Goal: Task Accomplishment & Management: Manage account settings

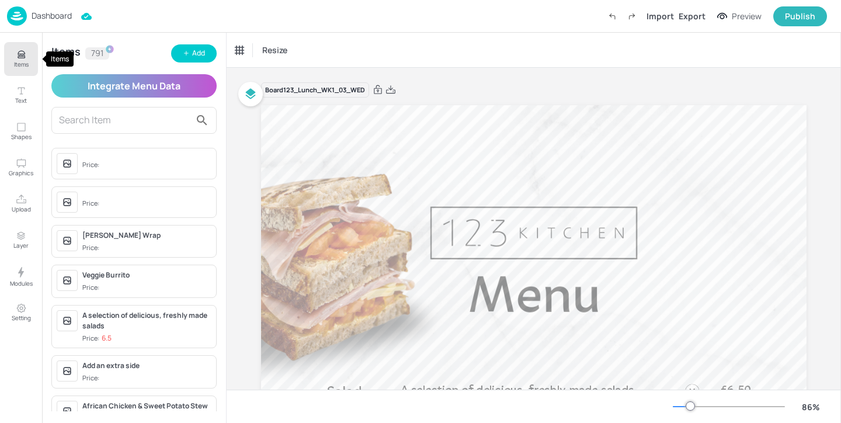
click at [30, 56] on button "Items" at bounding box center [21, 59] width 34 height 34
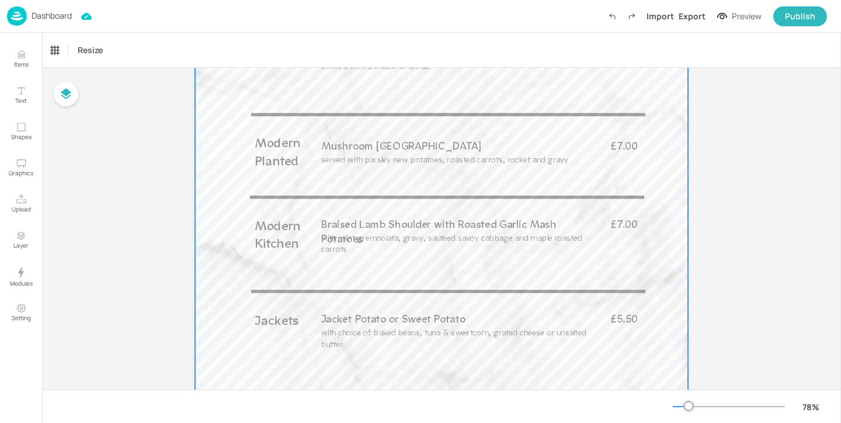
scroll to position [540, 0]
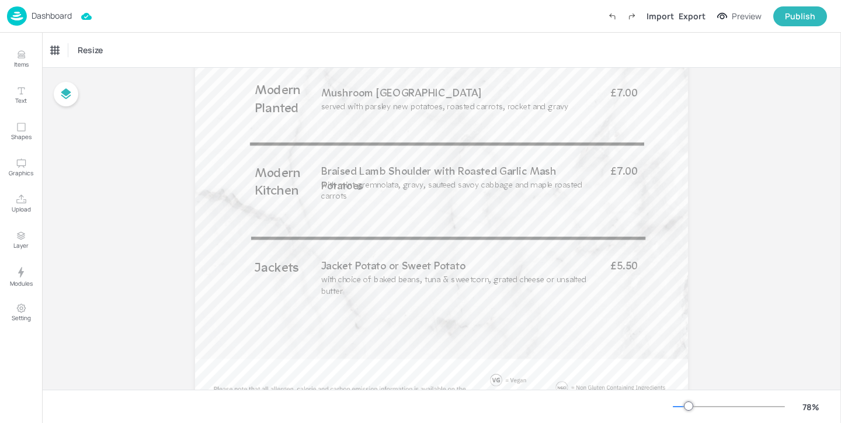
click at [60, 16] on p "Dashboard" at bounding box center [52, 16] width 40 height 8
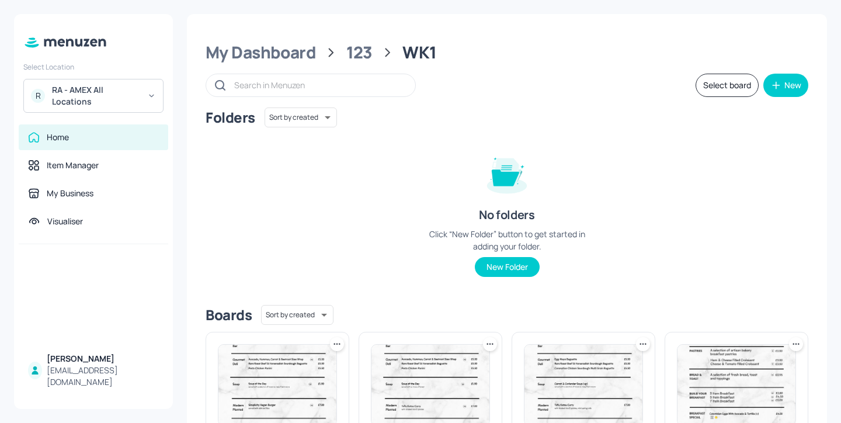
click at [123, 98] on div "RA - AMEX All Locations" at bounding box center [96, 95] width 88 height 23
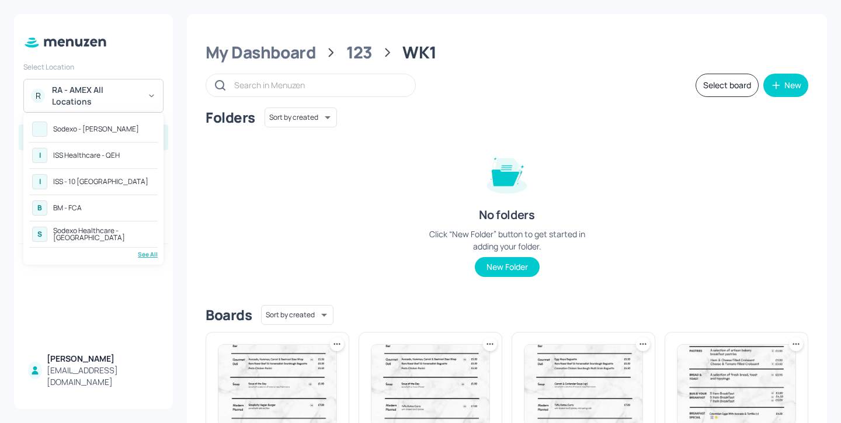
click at [152, 57] on div at bounding box center [420, 211] width 841 height 423
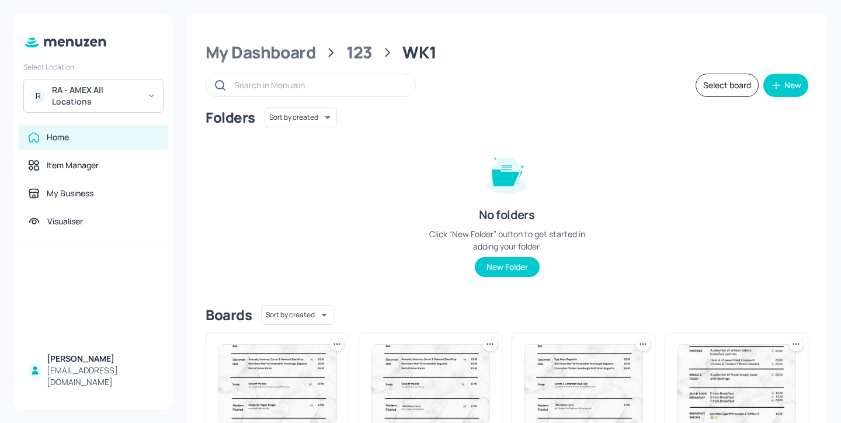
click at [141, 100] on div "R RA - AMEX All Locations" at bounding box center [93, 96] width 140 height 34
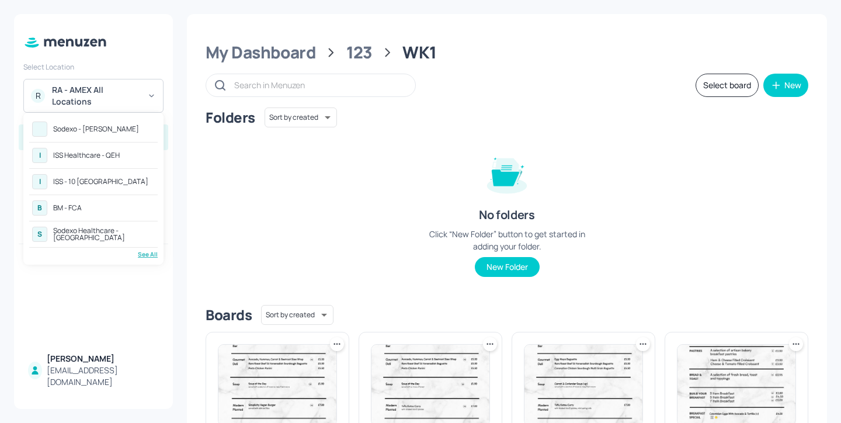
click at [137, 158] on div "I ISS Healthcare - QEH" at bounding box center [93, 155] width 129 height 21
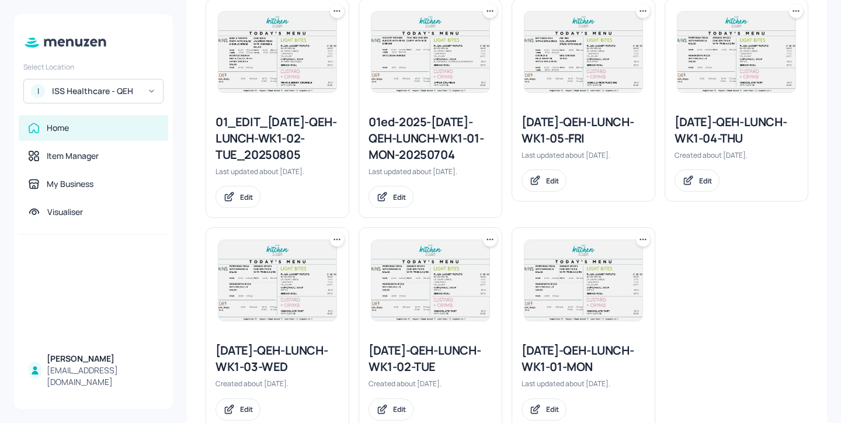
scroll to position [1055, 0]
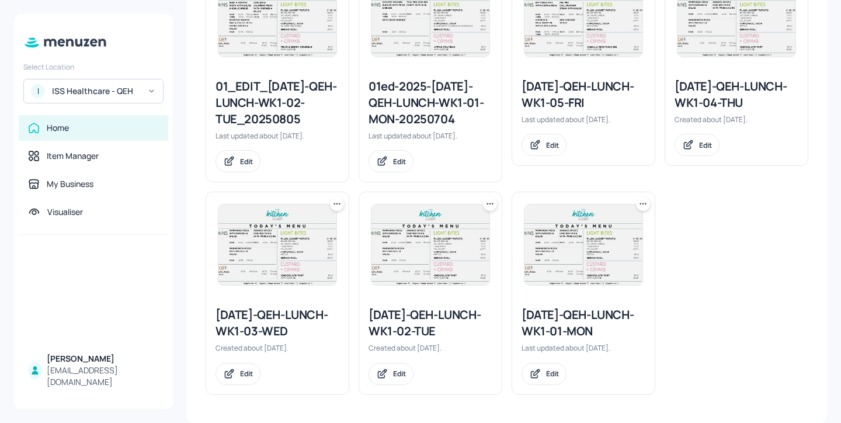
click at [335, 205] on icon at bounding box center [337, 204] width 12 height 12
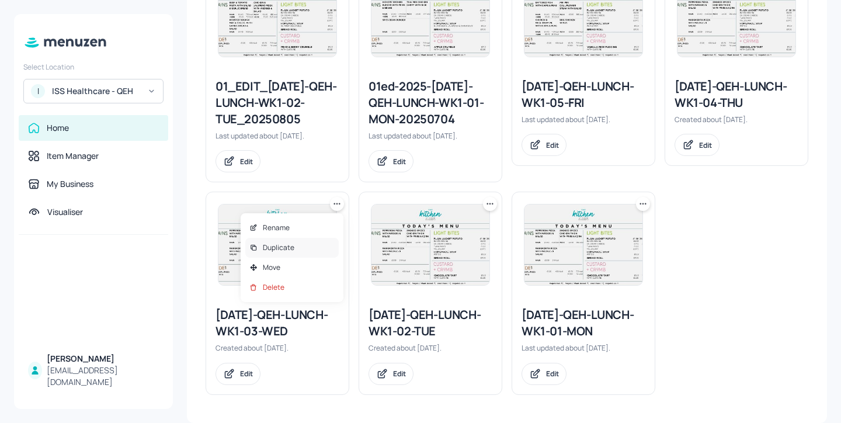
click at [305, 242] on div "Duplicate" at bounding box center [291, 248] width 93 height 20
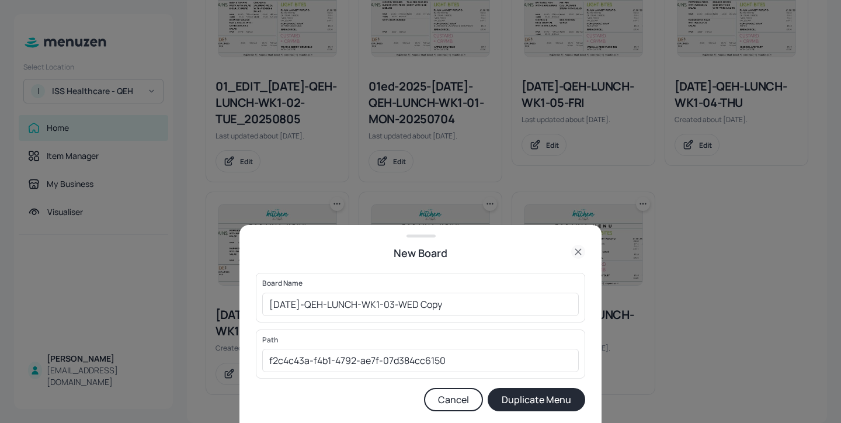
click at [550, 212] on div at bounding box center [420, 211] width 841 height 423
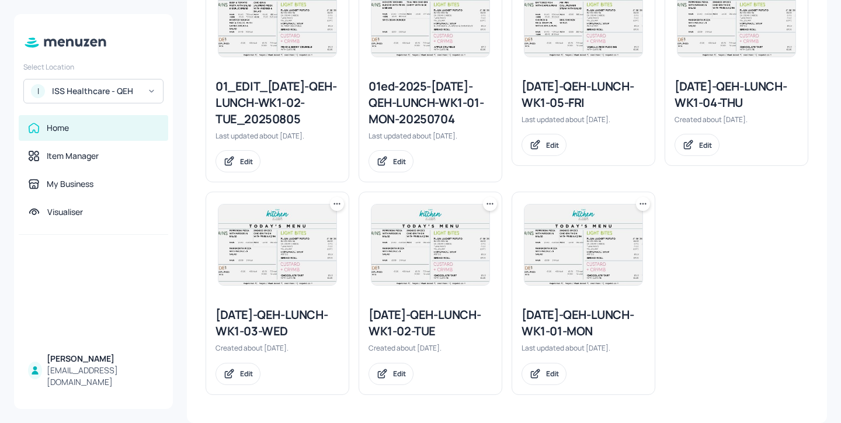
click at [335, 206] on icon at bounding box center [337, 204] width 12 height 12
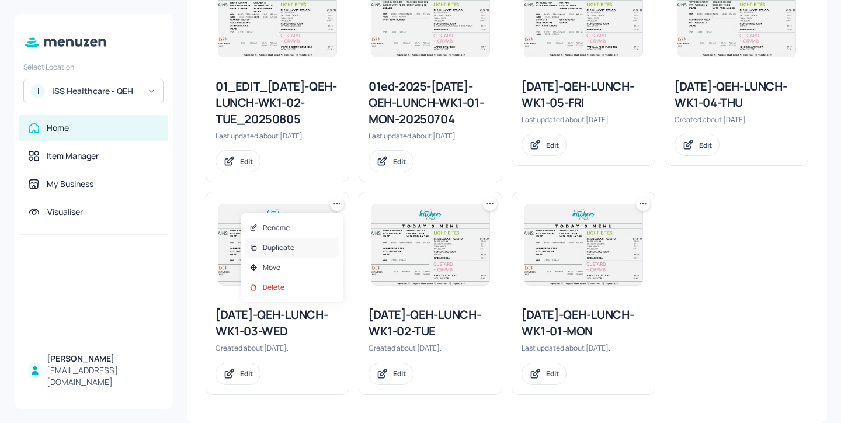
click at [316, 244] on div "Duplicate" at bounding box center [291, 248] width 93 height 20
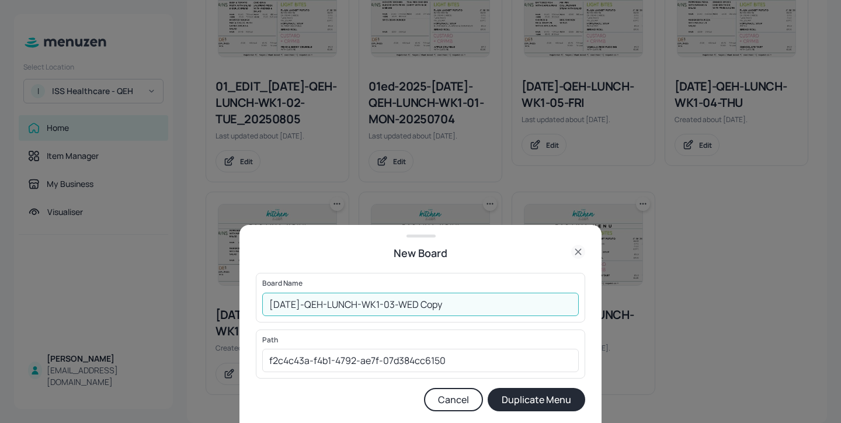
click at [266, 301] on input "2025-JUL-QEH-LUNCH-WK1-03-WED Copy" at bounding box center [420, 304] width 317 height 23
drag, startPoint x: 488, startPoint y: 308, endPoint x: 455, endPoint y: 306, distance: 32.8
click at [455, 306] on input "01ed-2025-JUL-QEH-LUNCH-WK1-03-WED Copy" at bounding box center [420, 304] width 317 height 23
type input "01ed-2025-[DATE]-QEH-LUNCH-WK1-03-WED-20251001"
click at [535, 399] on button "Duplicate Menu" at bounding box center [537, 399] width 98 height 23
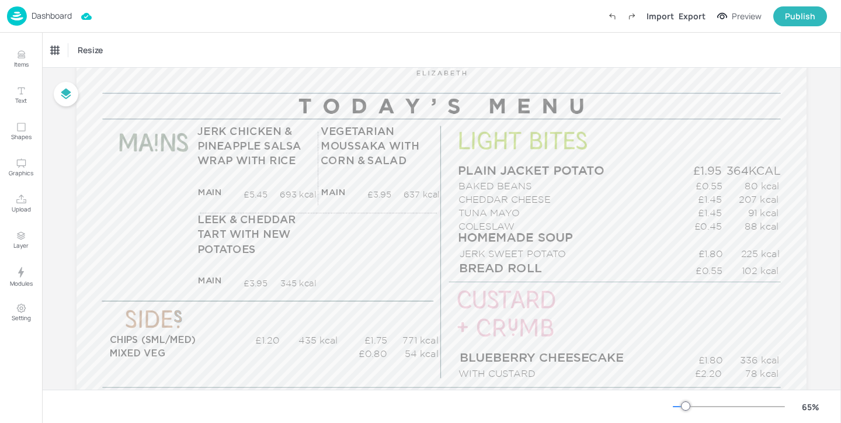
scroll to position [133, 0]
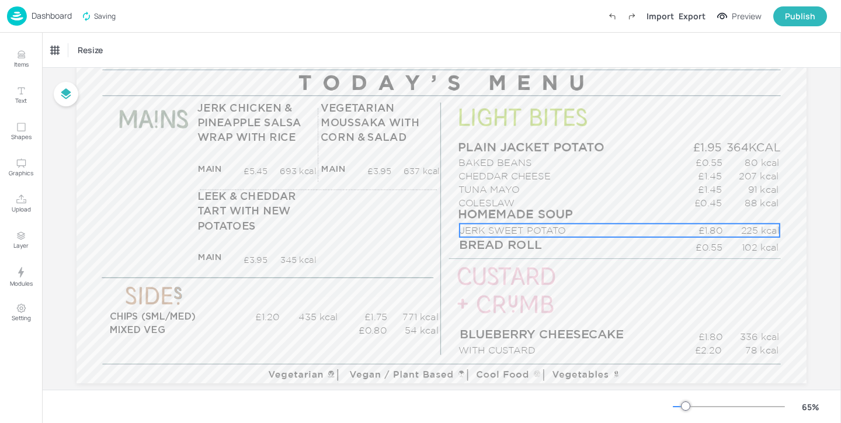
click at [505, 227] on p "JERK SWEET POTATO" at bounding box center [568, 230] width 216 height 13
click at [127, 49] on icon at bounding box center [126, 49] width 5 height 3
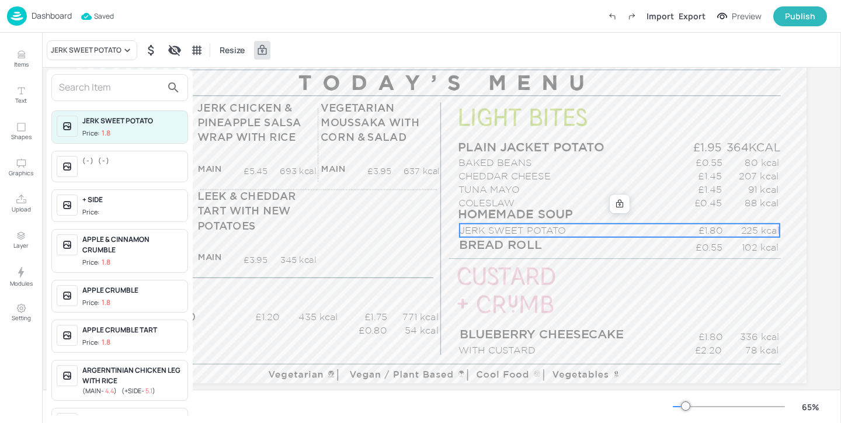
click at [97, 78] on div at bounding box center [119, 87] width 137 height 27
click at [96, 83] on input "text" at bounding box center [110, 87] width 103 height 19
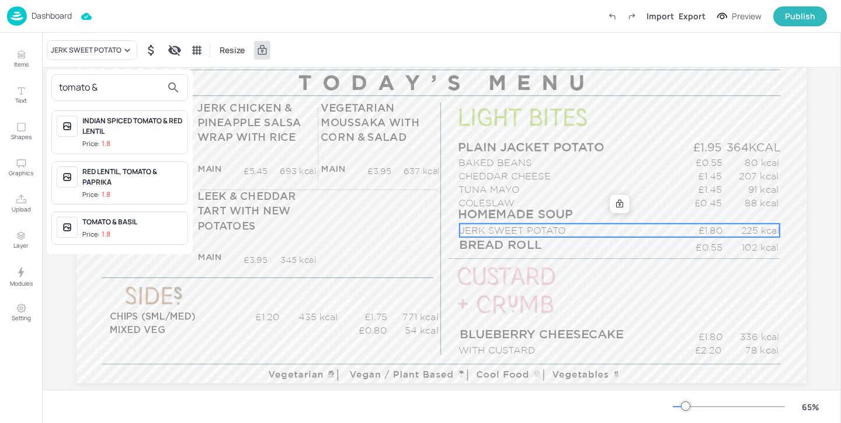
type input "tomato &"
click at [136, 221] on div "TOMATO & BASIL" at bounding box center [132, 222] width 100 height 11
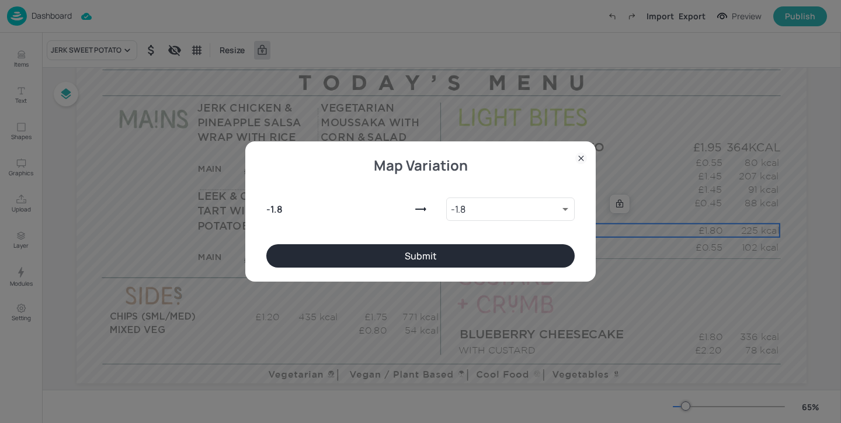
click at [375, 265] on button "Submit" at bounding box center [420, 255] width 308 height 23
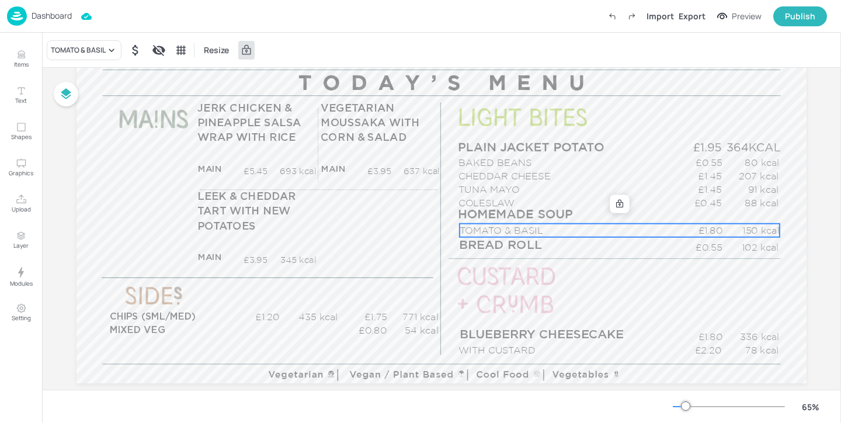
click at [479, 50] on div "TOMATO & BASIL Resize" at bounding box center [441, 50] width 799 height 34
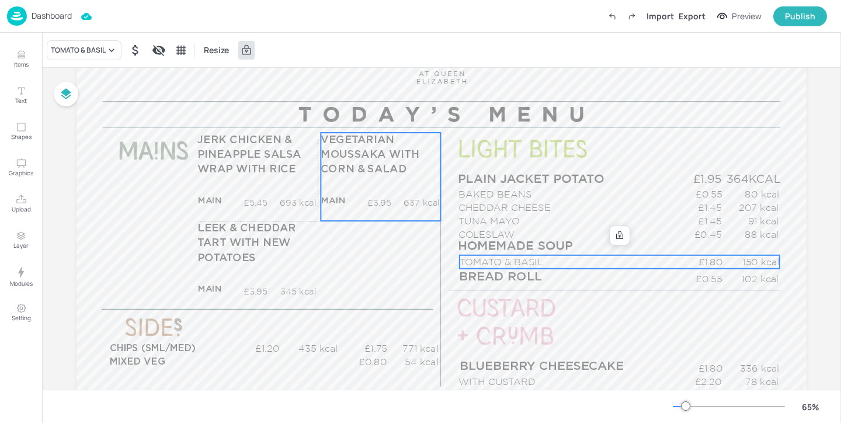
scroll to position [102, 0]
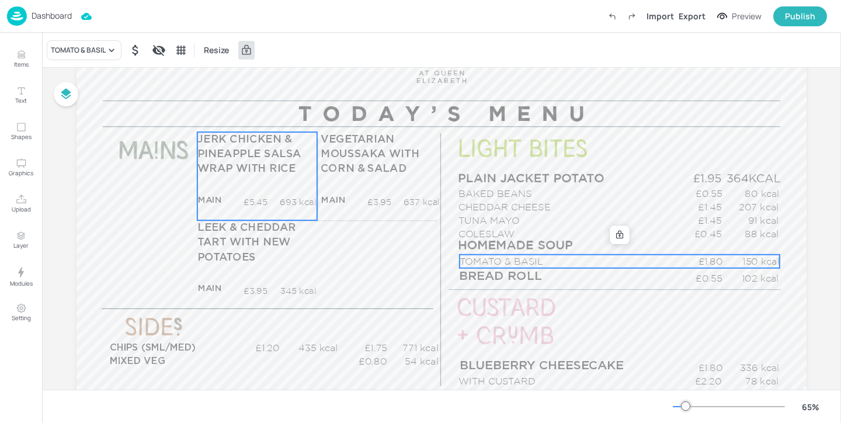
click at [276, 168] on span "JERK CHICKEN & PINEAPPLE SALSA WRAP WITH RICE" at bounding box center [249, 154] width 104 height 40
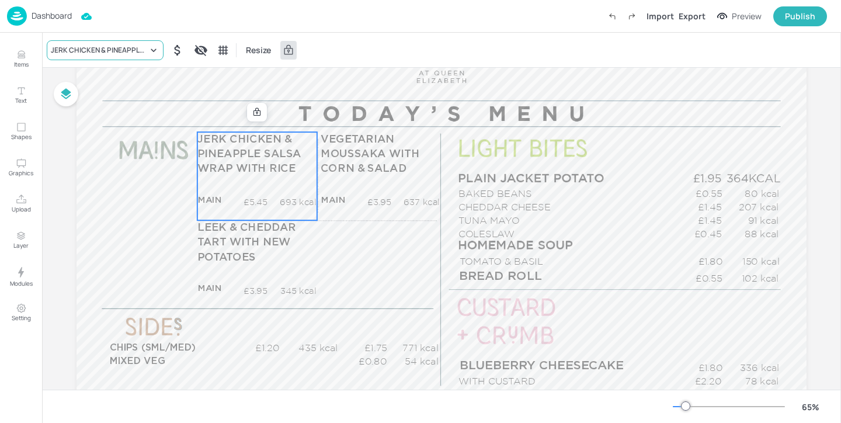
click at [112, 54] on div "JERK CHICKEN & PINEAPPLE SALSA WRAP WITH RICE" at bounding box center [99, 50] width 97 height 11
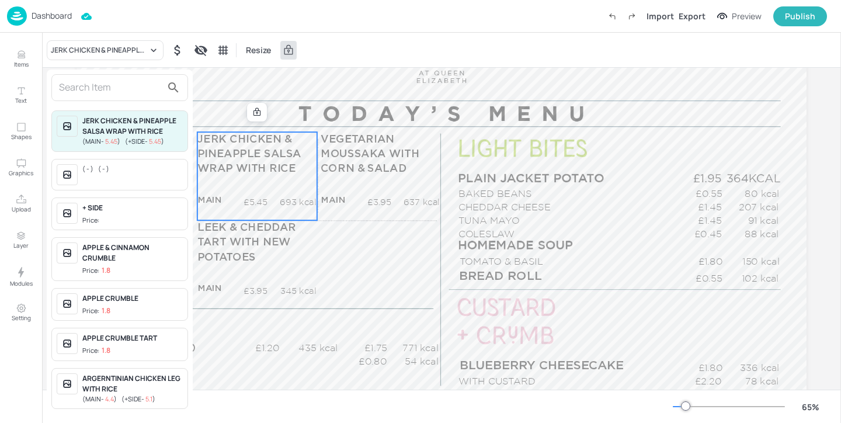
click at [108, 92] on input "text" at bounding box center [110, 87] width 103 height 19
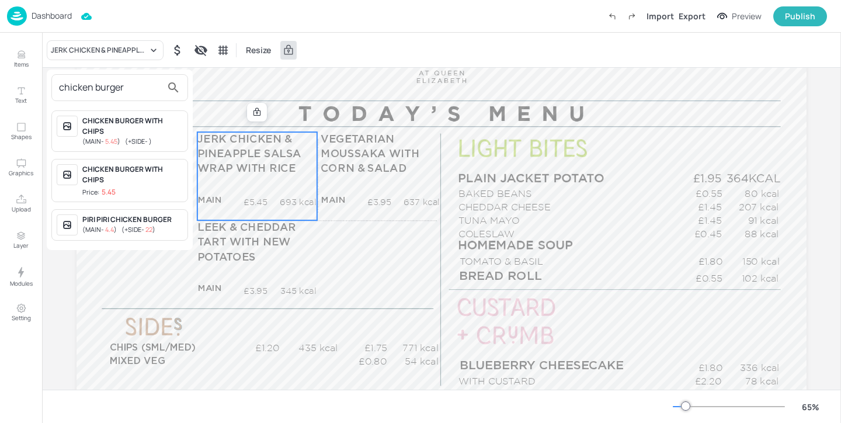
type input "chicken burger"
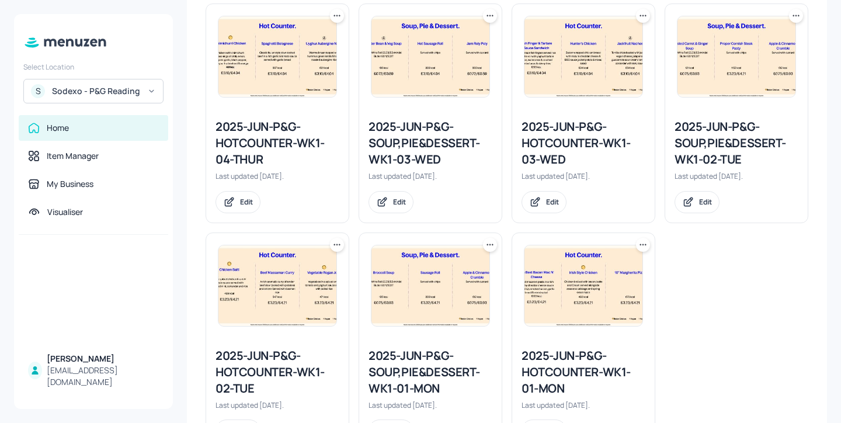
scroll to position [548, 0]
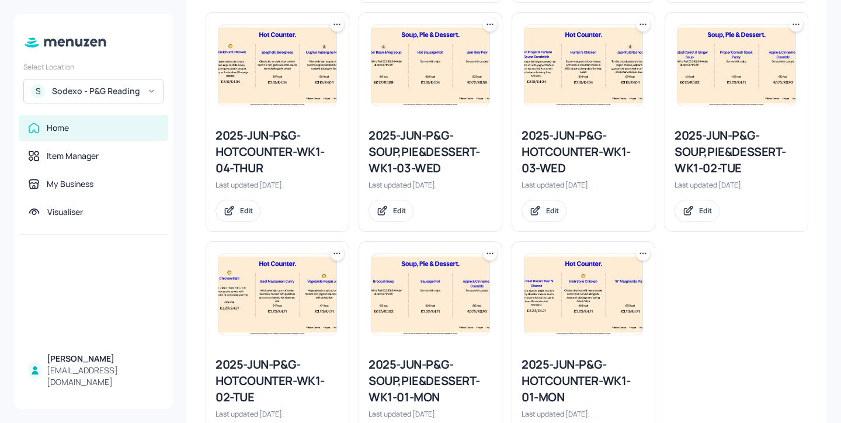
click at [708, 163] on div "2025-JUN-P&G-SOUP,PIE&DESSERT-WK1-02-TUE" at bounding box center [737, 151] width 124 height 49
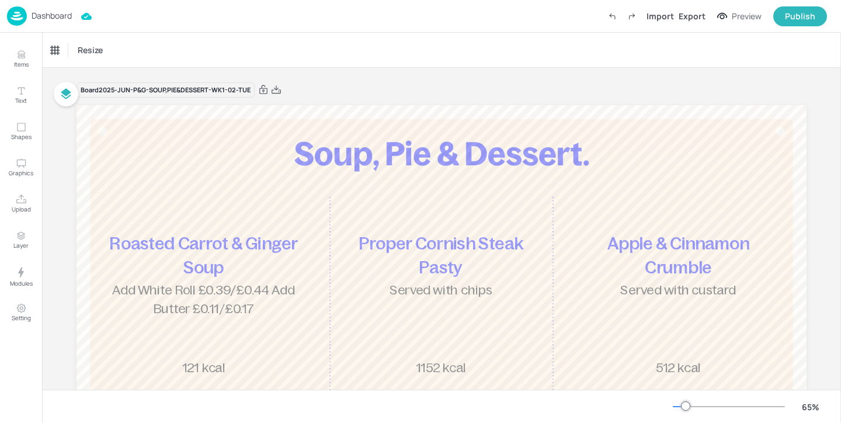
click at [57, 19] on p "Dashboard" at bounding box center [52, 16] width 40 height 8
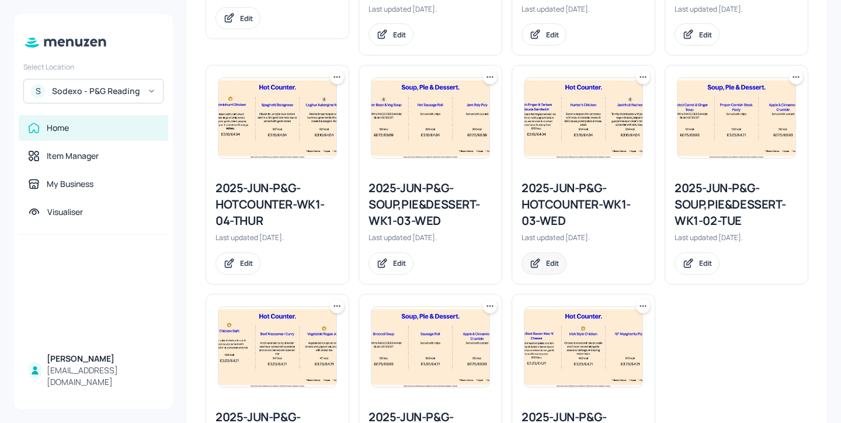
scroll to position [498, 0]
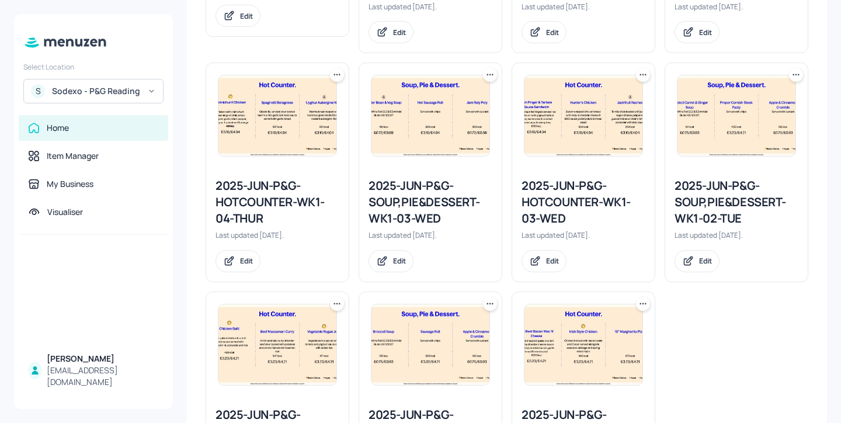
click at [424, 214] on div "2025-JUN-P&G-SOUP,PIE&DESSERT-WK1-03-WED" at bounding box center [431, 202] width 124 height 49
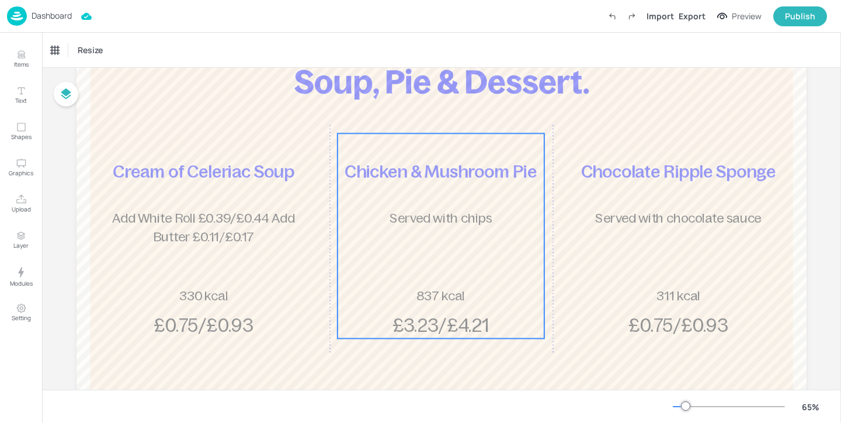
scroll to position [91, 0]
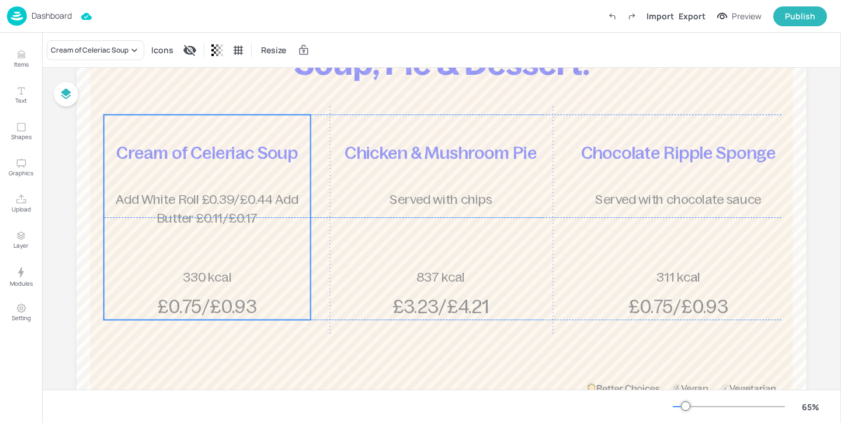
click at [257, 157] on span "Cream of Celeriac Soup" at bounding box center [207, 153] width 182 height 19
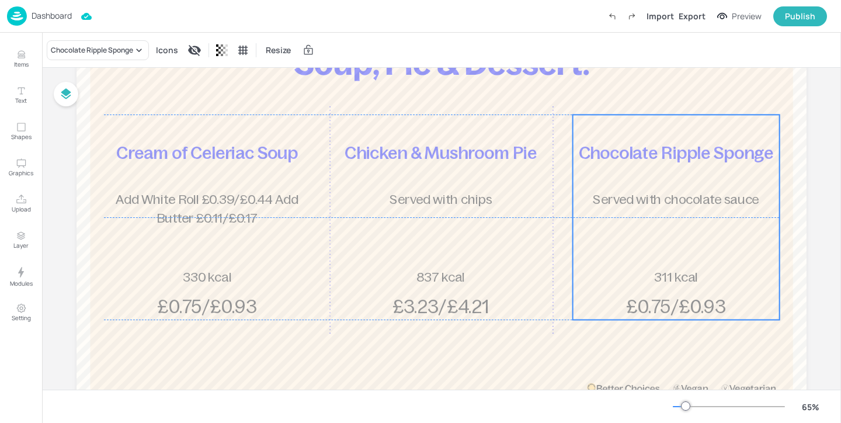
click at [625, 160] on span "Chocolate Ripple Sponge" at bounding box center [676, 153] width 195 height 19
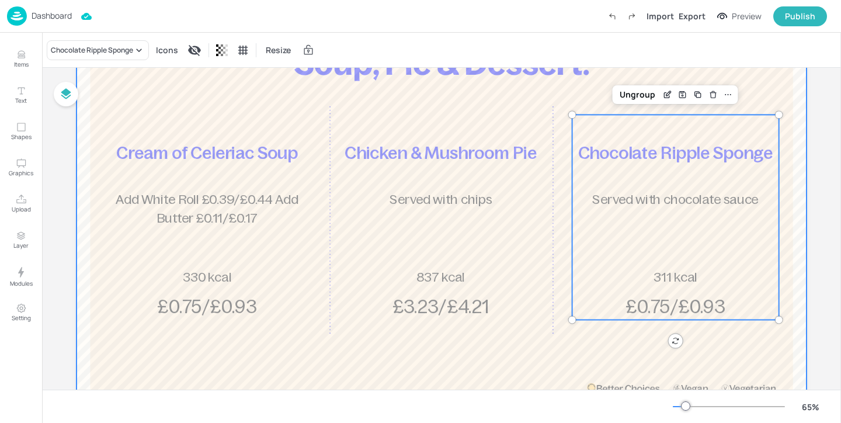
click at [552, 343] on div at bounding box center [442, 220] width 730 height 411
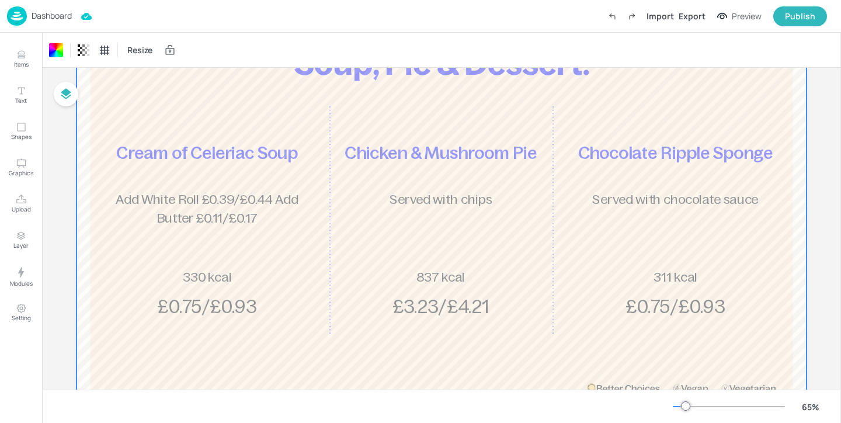
click at [296, 356] on div at bounding box center [442, 220] width 730 height 411
click at [323, 276] on div at bounding box center [442, 220] width 730 height 411
click at [601, 99] on div at bounding box center [442, 220] width 730 height 411
click at [55, 18] on p "Dashboard" at bounding box center [52, 16] width 40 height 8
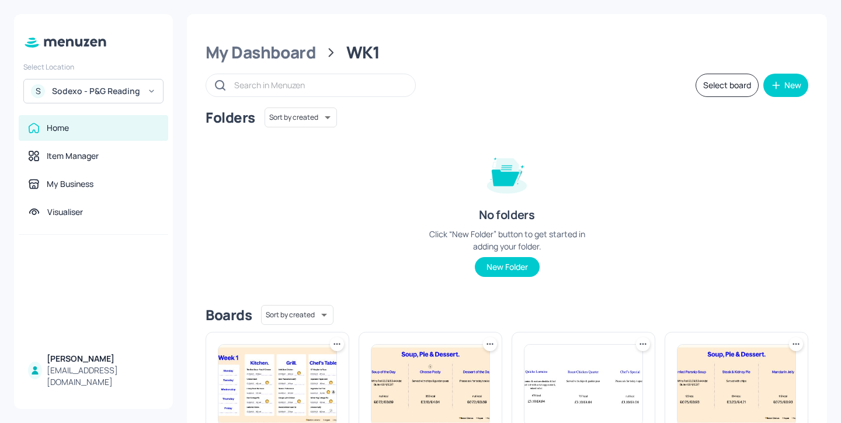
click at [118, 88] on div "Sodexo - P&G Reading" at bounding box center [96, 91] width 88 height 12
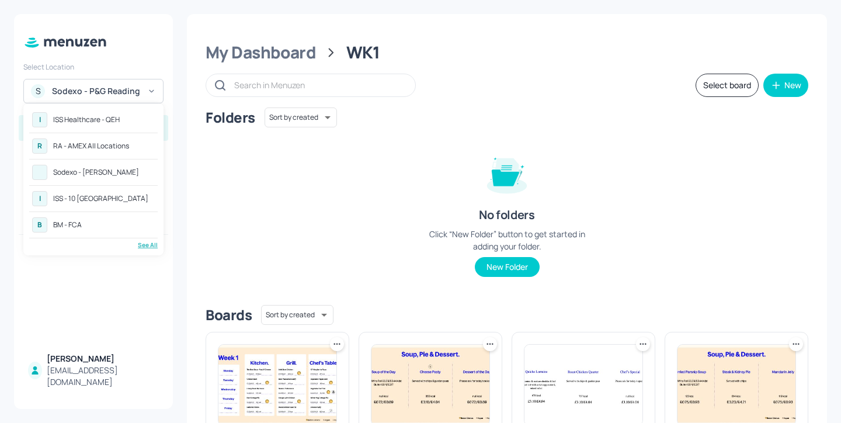
click at [77, 121] on div "ISS Healthcare - QEH" at bounding box center [86, 119] width 67 height 7
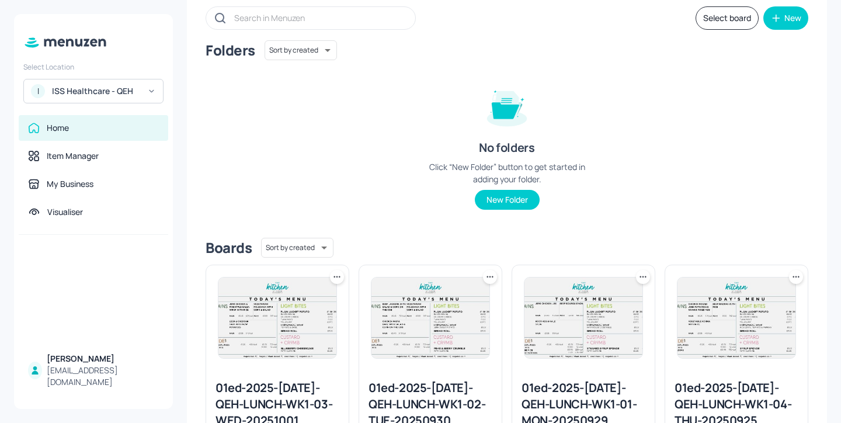
scroll to position [185, 0]
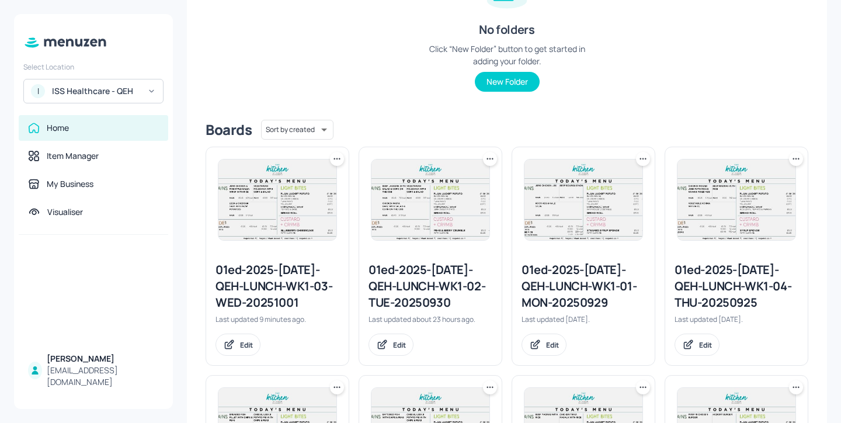
click at [278, 268] on div "01ed-2025-[DATE]-QEH-LUNCH-WK1-03-WED-20251001" at bounding box center [278, 286] width 124 height 49
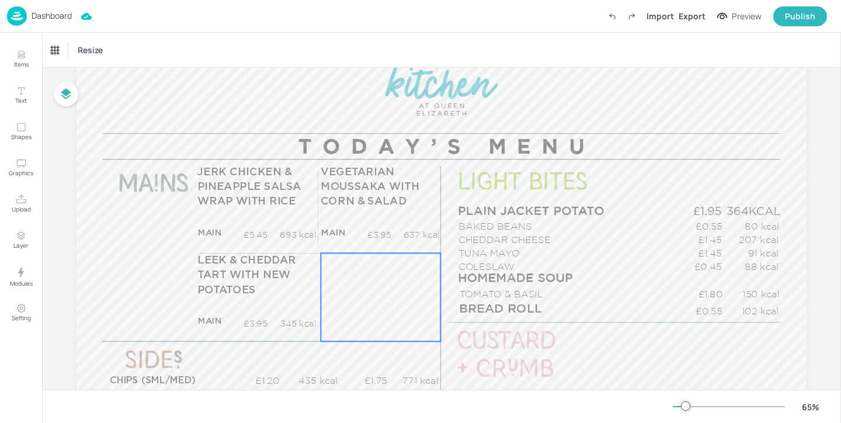
scroll to position [103, 0]
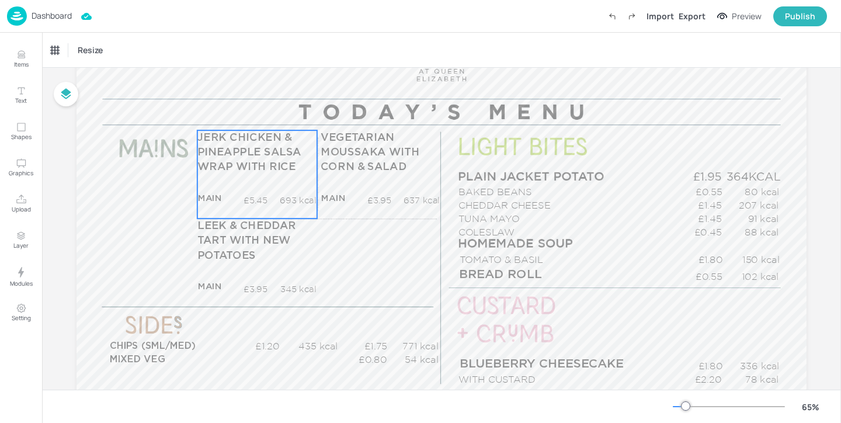
click at [290, 196] on p "693 kcal" at bounding box center [292, 201] width 48 height 12
click at [123, 56] on div "JERK CHICKEN & PINEAPPLE SALSA WRAP WITH RICE" at bounding box center [105, 50] width 117 height 20
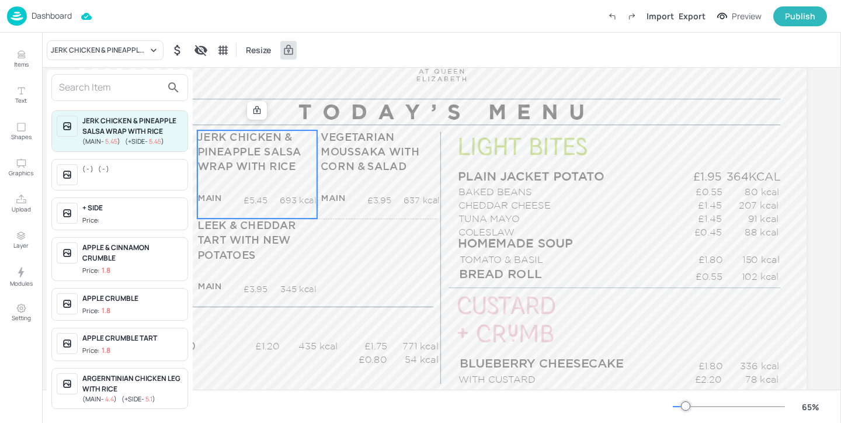
click at [120, 88] on input "text" at bounding box center [110, 87] width 103 height 19
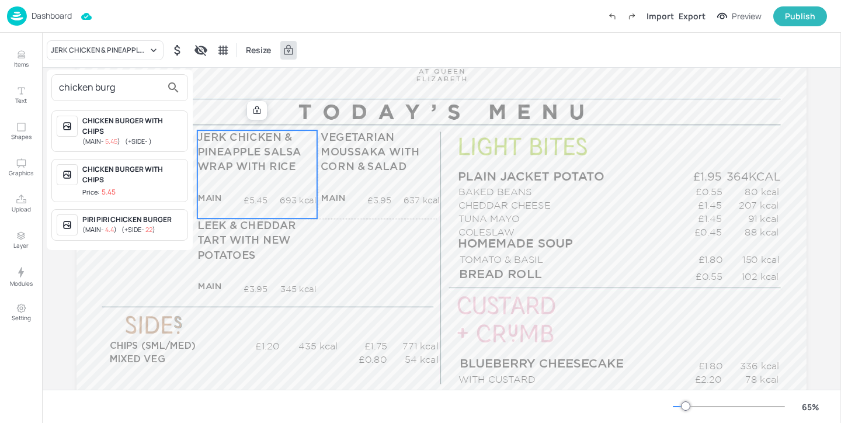
type input "chicken burg"
click at [162, 131] on div "CHICKEN BURGER WITH CHIPS" at bounding box center [132, 126] width 100 height 21
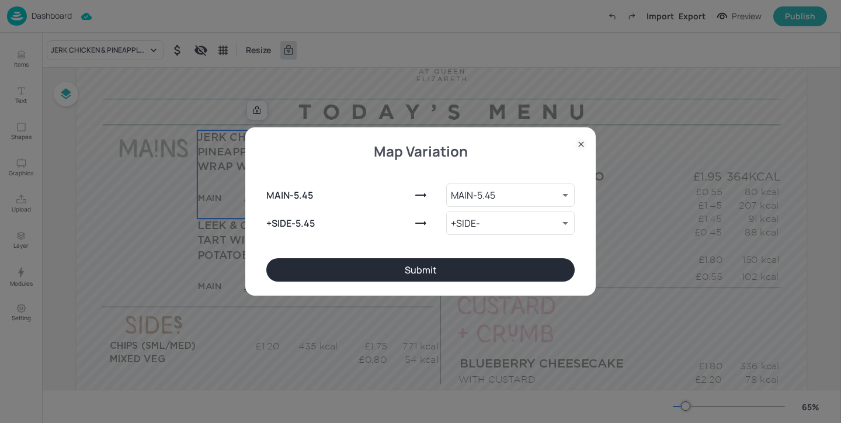
click at [390, 273] on button "Submit" at bounding box center [420, 269] width 308 height 23
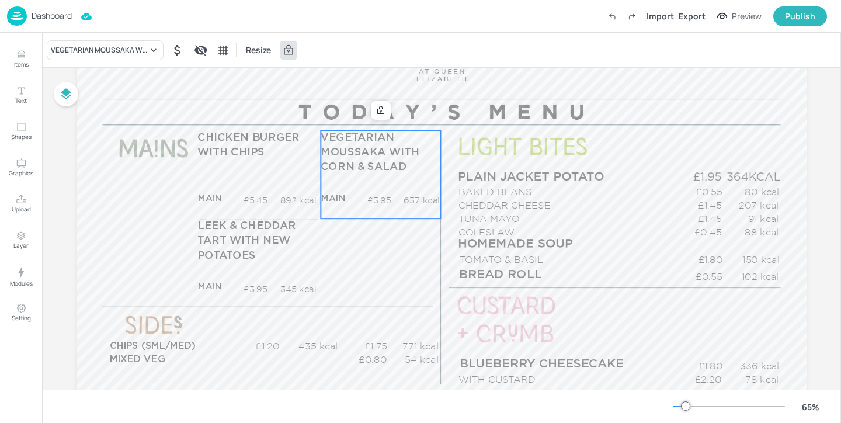
click at [390, 174] on p "VEGETARIAN MOUSSAKA WITH CORN & SALAD" at bounding box center [380, 152] width 119 height 45
click at [136, 55] on div "VEGETARIAN MOUSSAKA WITH CORN & SALAD" at bounding box center [105, 50] width 117 height 20
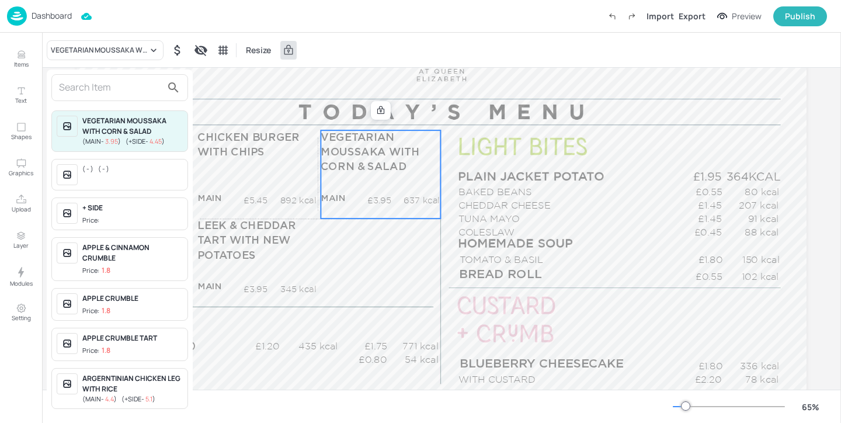
click at [120, 82] on input "text" at bounding box center [110, 87] width 103 height 19
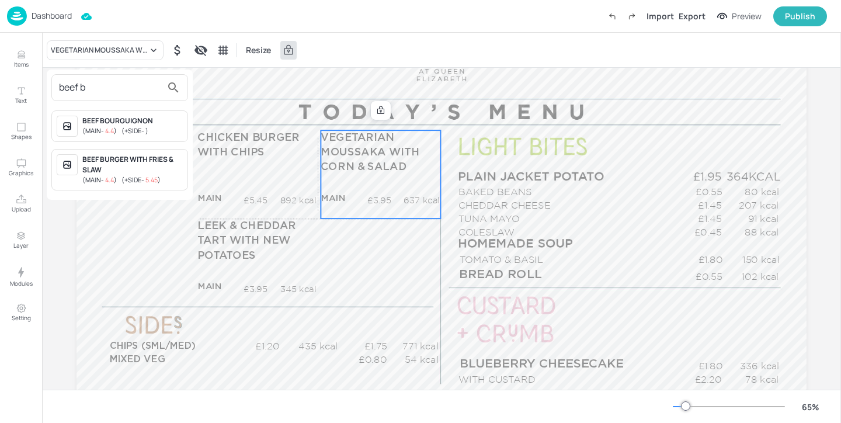
type input "beef b"
click at [157, 123] on div "BEEF BOURGUIGNON" at bounding box center [132, 121] width 100 height 11
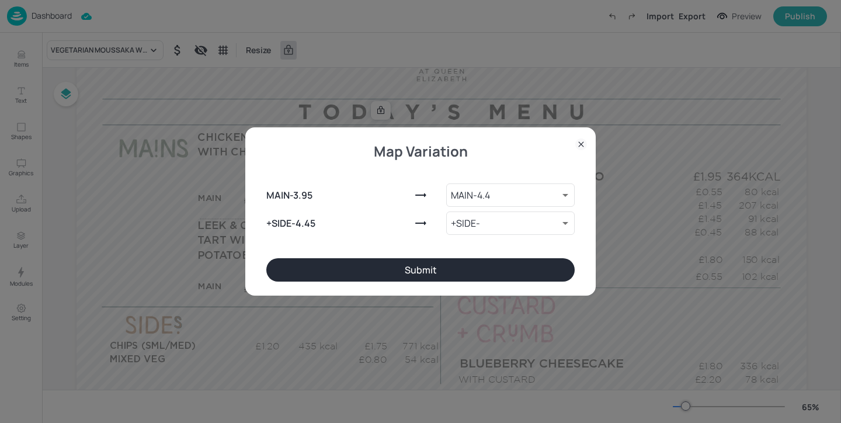
click at [329, 264] on button "Submit" at bounding box center [420, 269] width 308 height 23
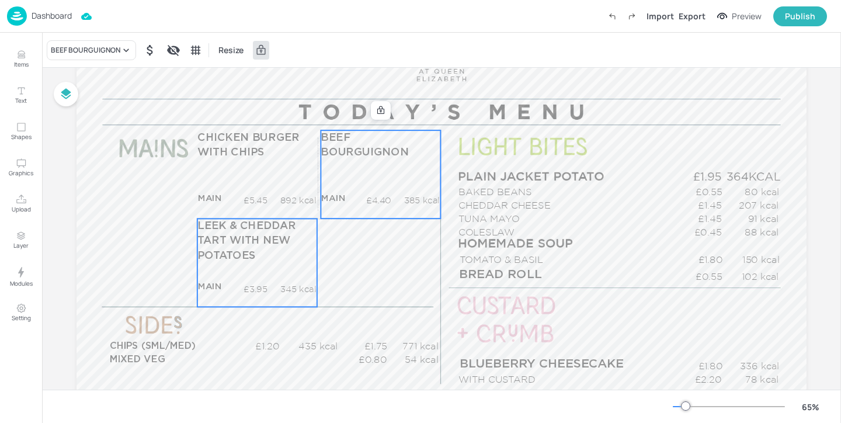
click at [258, 255] on p "LEEK & CHEDDAR TART WITH NEW POTATOES" at bounding box center [256, 241] width 119 height 45
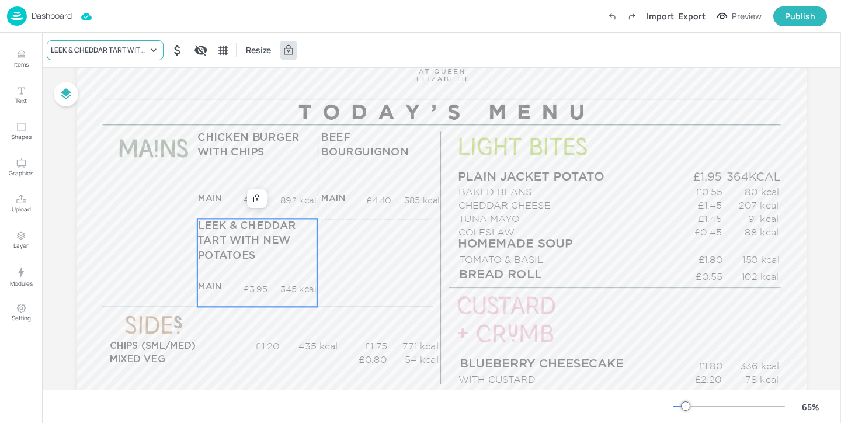
click at [107, 56] on div "LEEK & CHEDDAR TART WITH NEW POTATOES" at bounding box center [105, 50] width 117 height 20
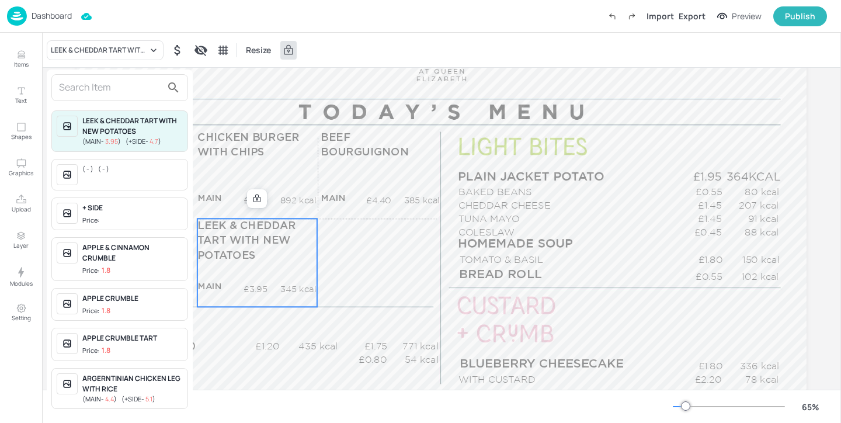
click at [95, 85] on input "text" at bounding box center [110, 87] width 103 height 19
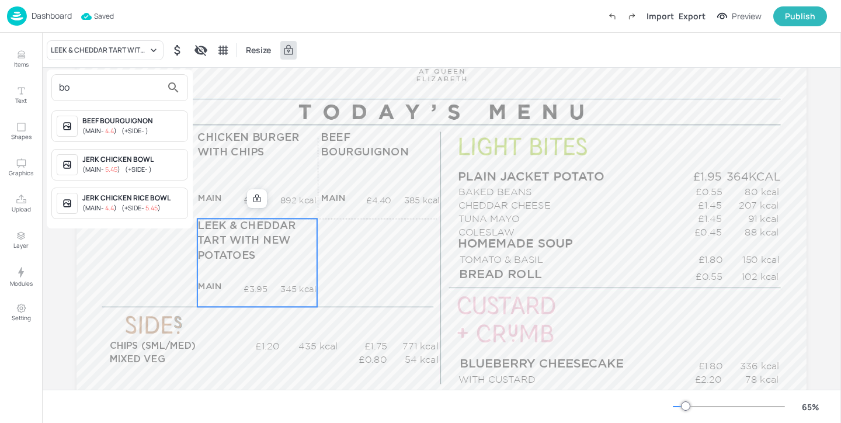
type input "bo"
click at [32, 56] on div at bounding box center [420, 211] width 841 height 423
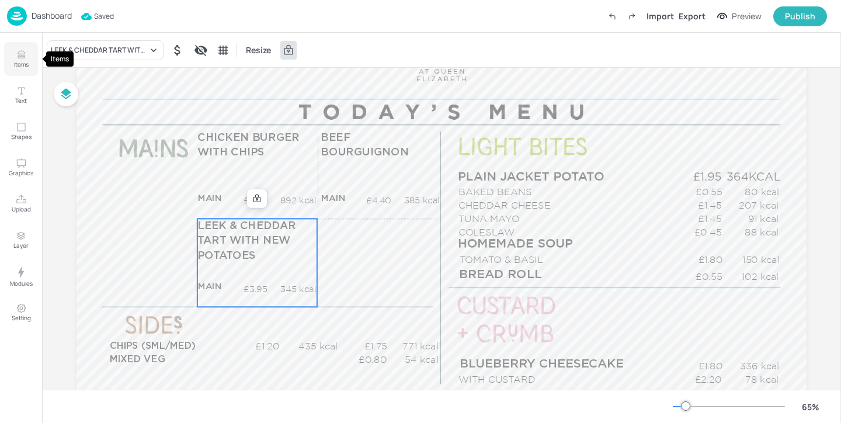
click at [21, 56] on icon "Items" at bounding box center [21, 54] width 11 height 11
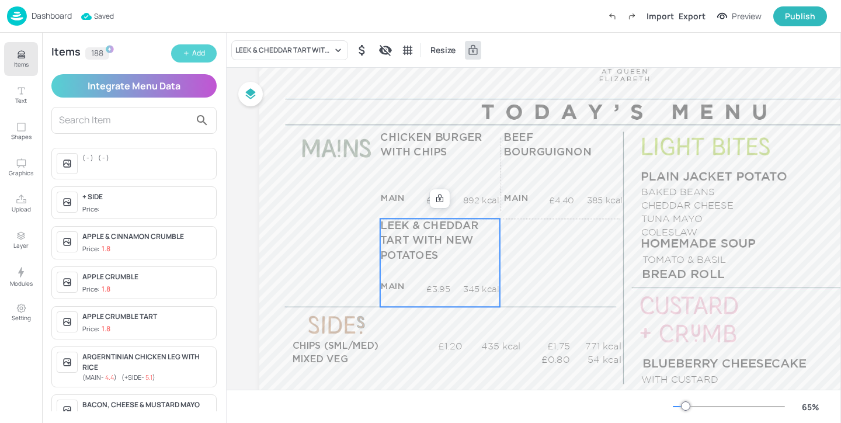
click at [183, 58] on button "Add" at bounding box center [194, 53] width 46 height 18
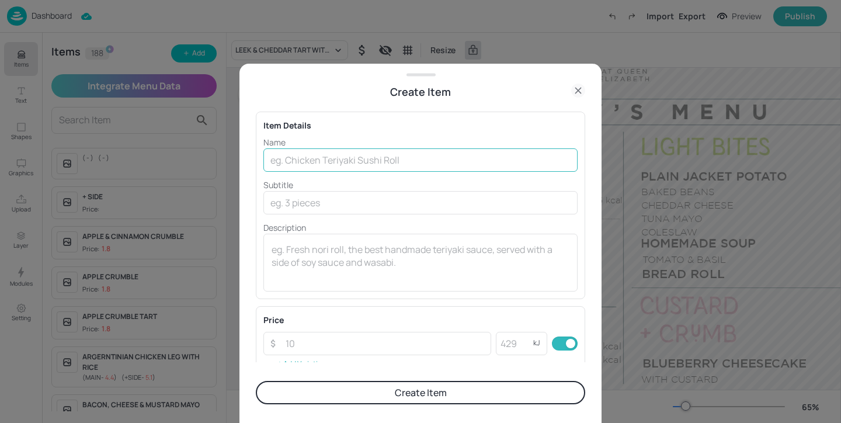
click at [313, 169] on input "text" at bounding box center [421, 159] width 314 height 23
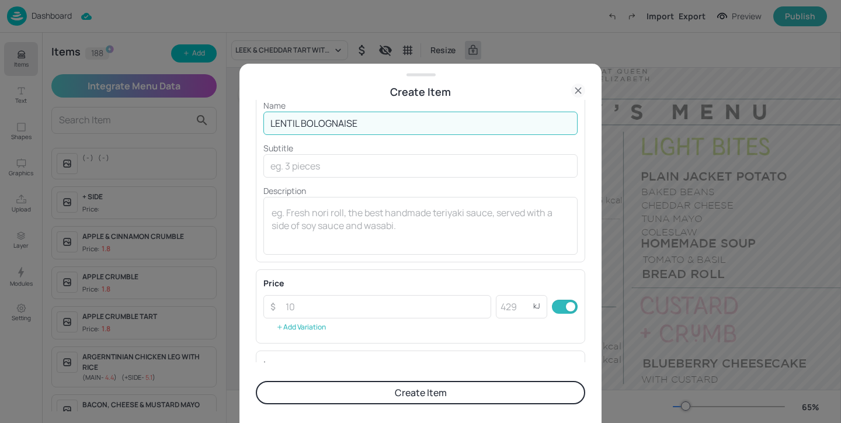
type input "LENTIL BOLOGNAISE"
click at [322, 324] on button "Add Variation" at bounding box center [301, 327] width 75 height 18
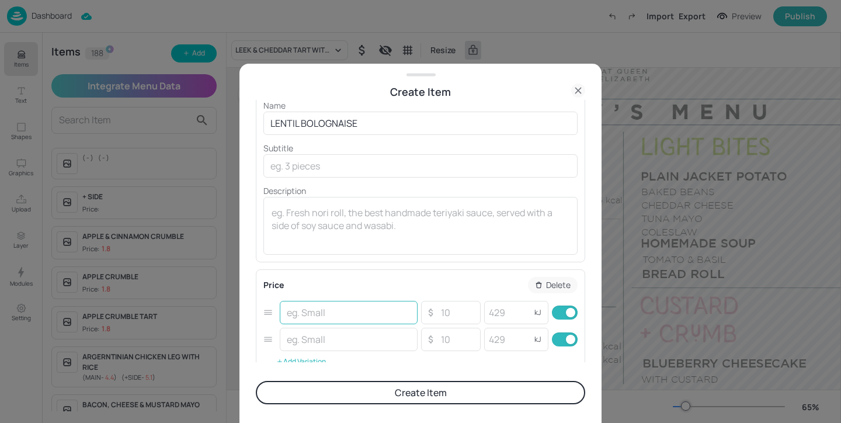
click at [322, 318] on input "text" at bounding box center [349, 312] width 138 height 23
type input "MAIN"
click at [328, 336] on input "text" at bounding box center [349, 339] width 138 height 23
type input "+SIDE"
click at [461, 316] on input "number" at bounding box center [456, 312] width 41 height 23
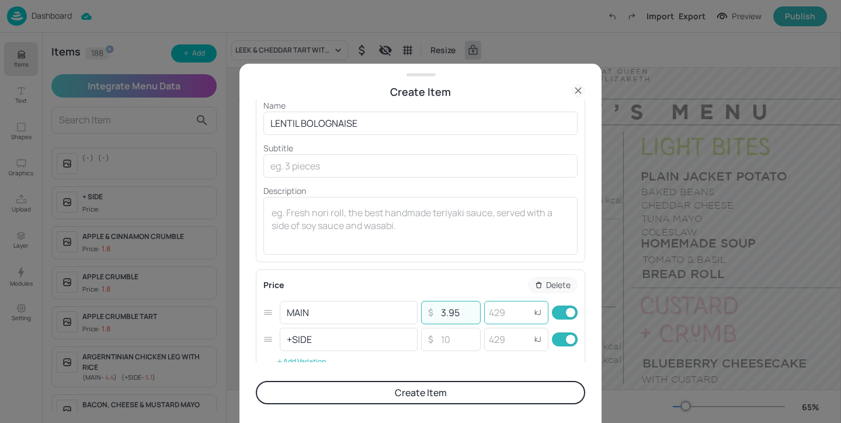
type input "3.95"
click at [517, 316] on input "number" at bounding box center [507, 312] width 47 height 23
type input "54"
click at [557, 334] on input "checkbox" at bounding box center [571, 339] width 42 height 14
checkbox input "false"
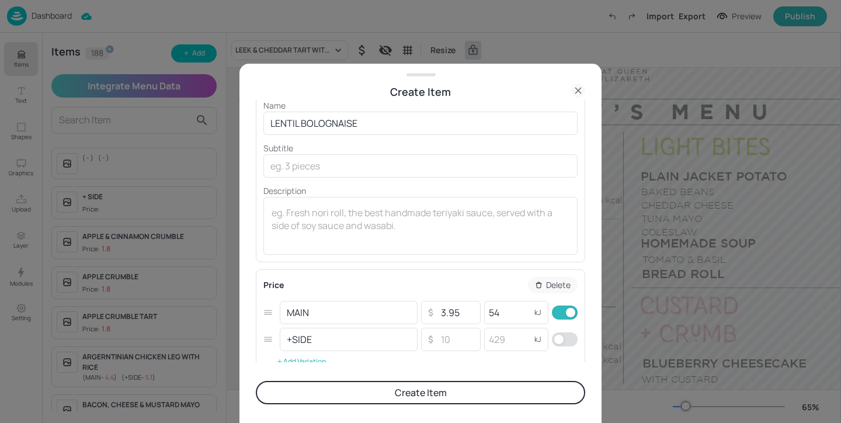
click at [548, 392] on button "Create Item" at bounding box center [421, 392] width 330 height 23
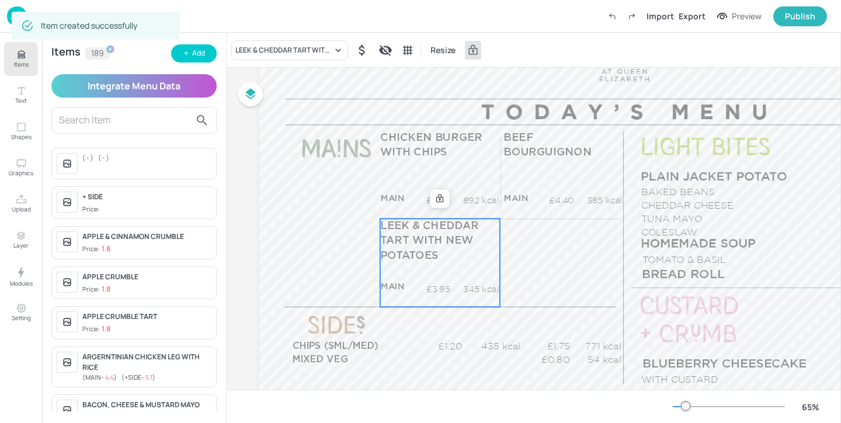
click at [290, 37] on div "LEEK & CHEDDAR TART WITH NEW POTATOES Resize" at bounding box center [534, 50] width 615 height 34
click at [285, 49] on div "LEEK & CHEDDAR TART WITH NEW POTATOES" at bounding box center [283, 50] width 97 height 11
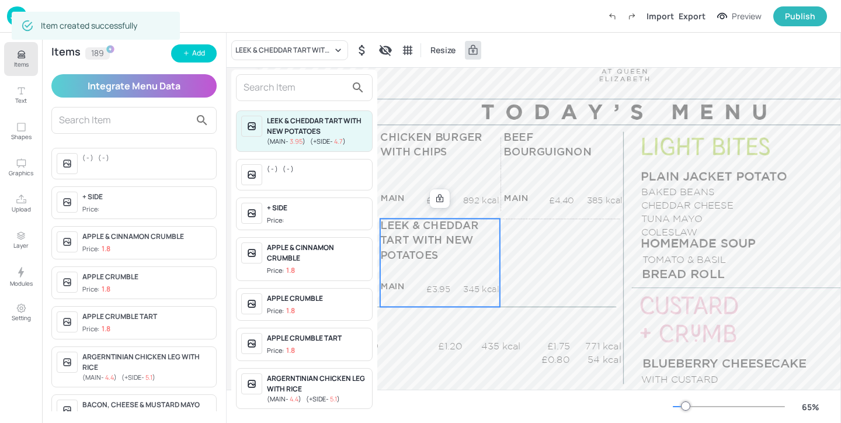
click at [296, 85] on input "text" at bounding box center [295, 87] width 103 height 19
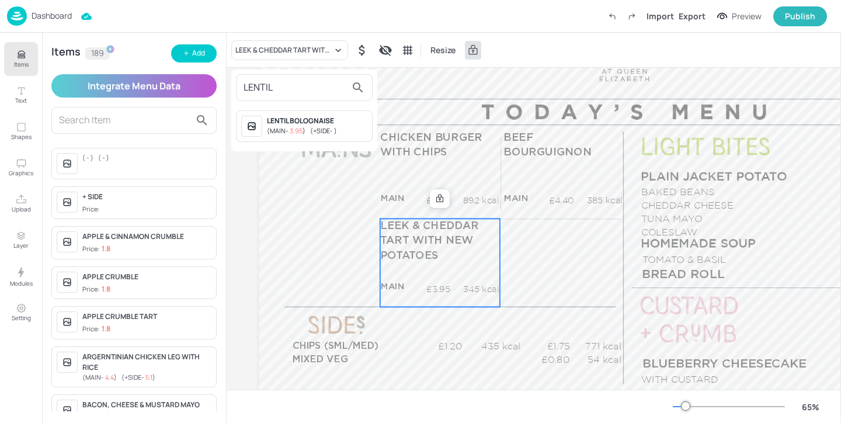
type input "LENTIL"
click at [336, 131] on span "( +SIDE - )" at bounding box center [323, 130] width 27 height 9
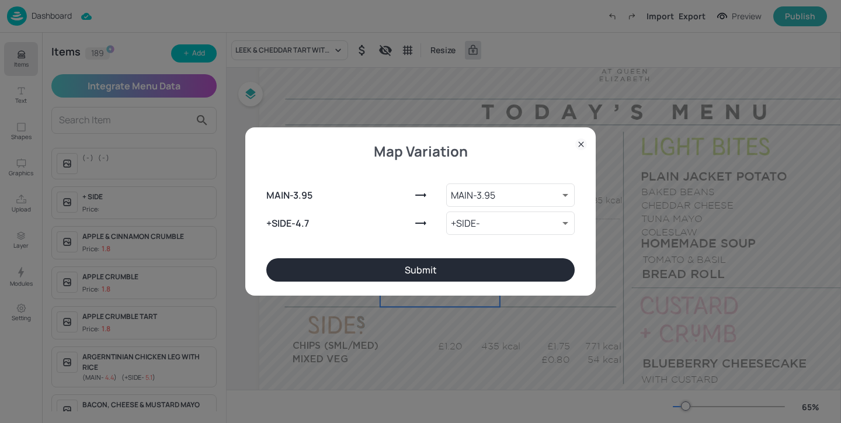
click at [465, 265] on button "Submit" at bounding box center [420, 269] width 308 height 23
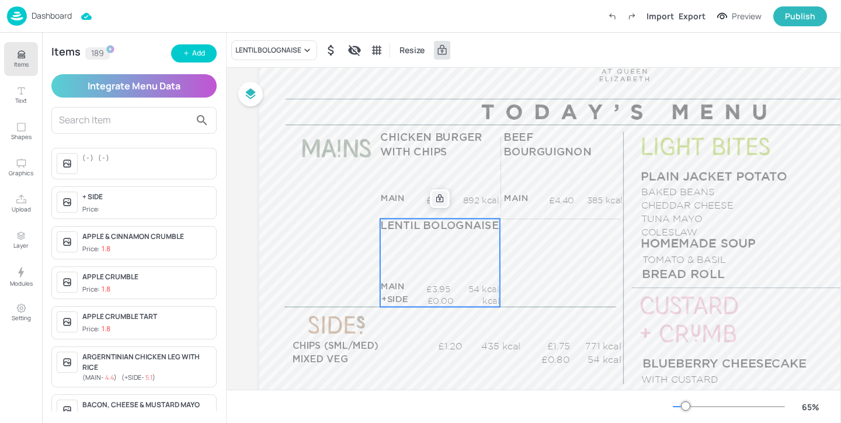
click at [441, 199] on icon at bounding box center [439, 199] width 7 height 8
click at [429, 194] on icon "Edit Item" at bounding box center [432, 198] width 10 height 9
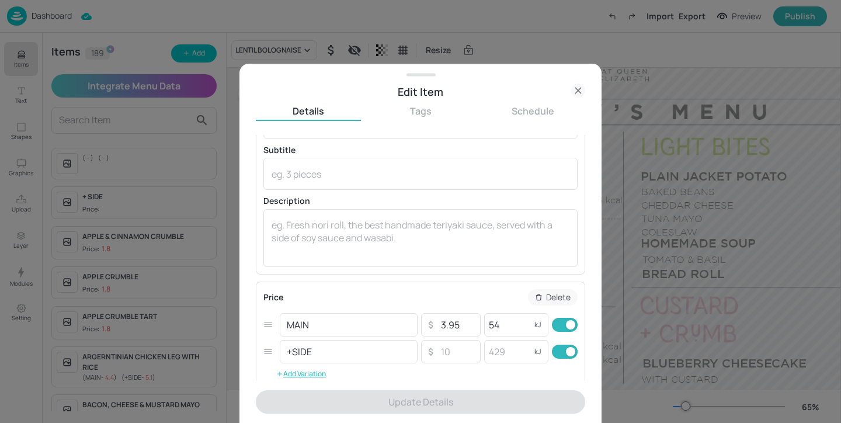
scroll to position [59, 0]
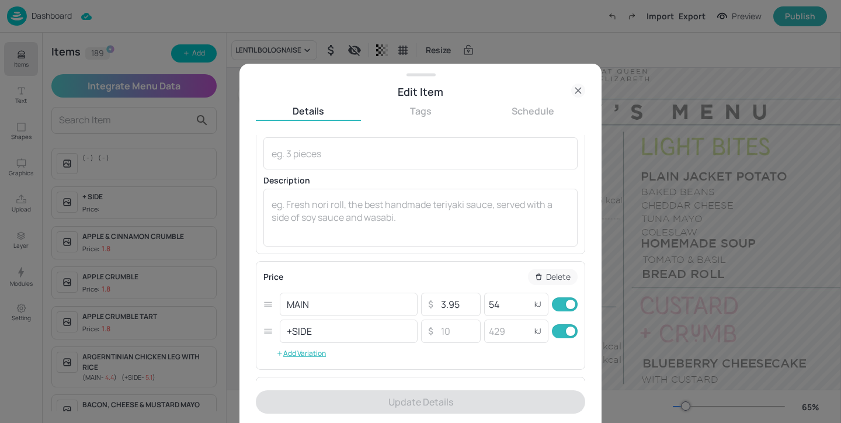
click at [557, 331] on input "checkbox" at bounding box center [571, 331] width 42 height 14
checkbox input "false"
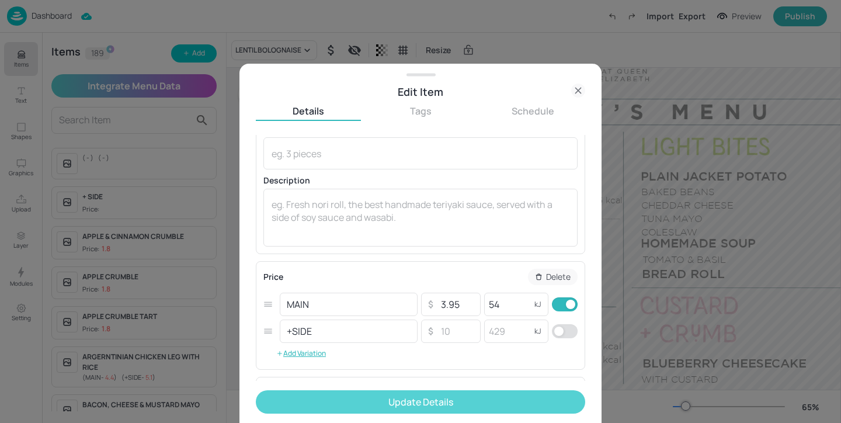
click at [515, 396] on button "Update Details" at bounding box center [421, 401] width 330 height 23
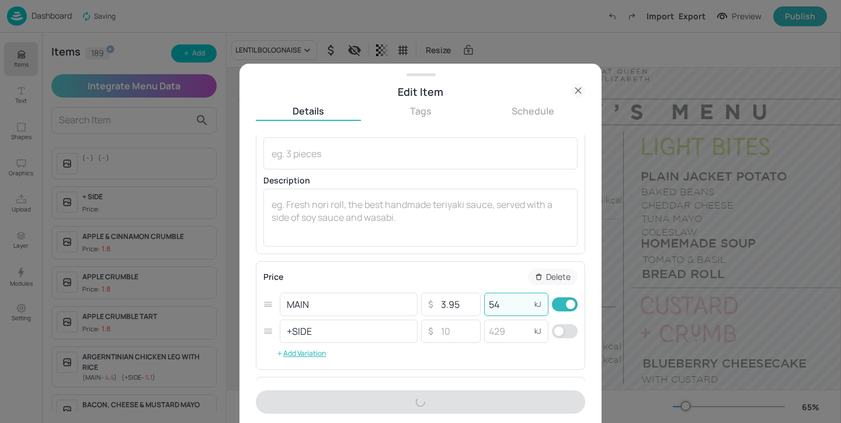
click at [509, 307] on input "54" at bounding box center [507, 304] width 47 height 23
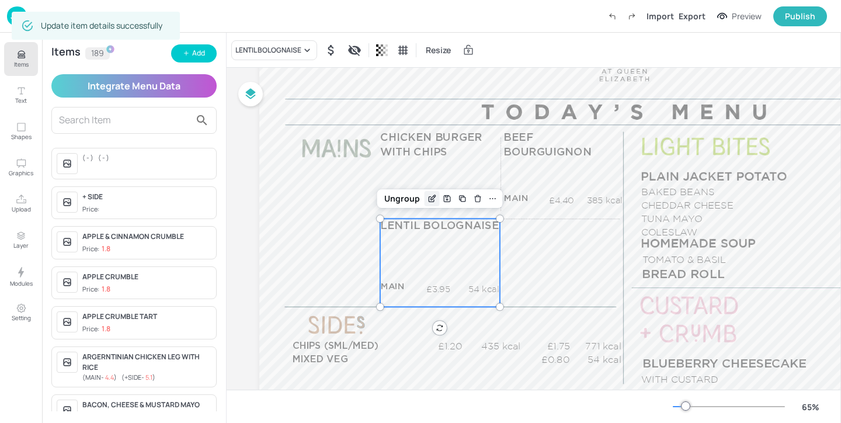
click at [432, 201] on icon "Edit Item" at bounding box center [432, 198] width 10 height 9
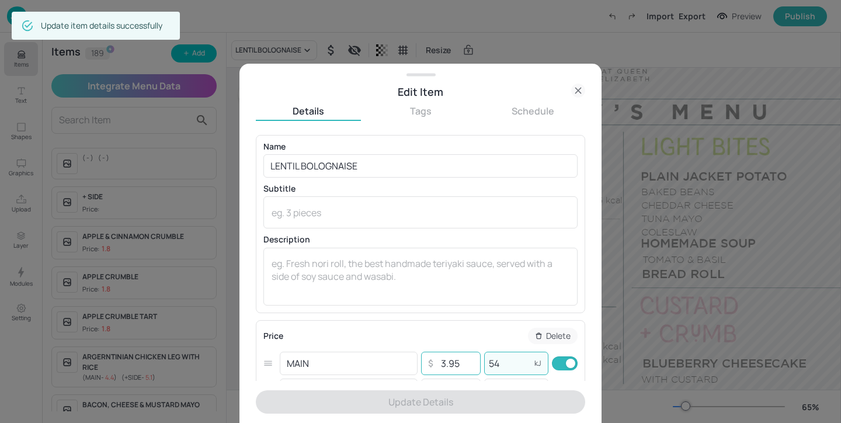
drag, startPoint x: 507, startPoint y: 360, endPoint x: 462, endPoint y: 360, distance: 45.0
click at [462, 360] on div "MAIN ​ ​ 3.95 ​ 54 kJ ​" at bounding box center [421, 363] width 314 height 27
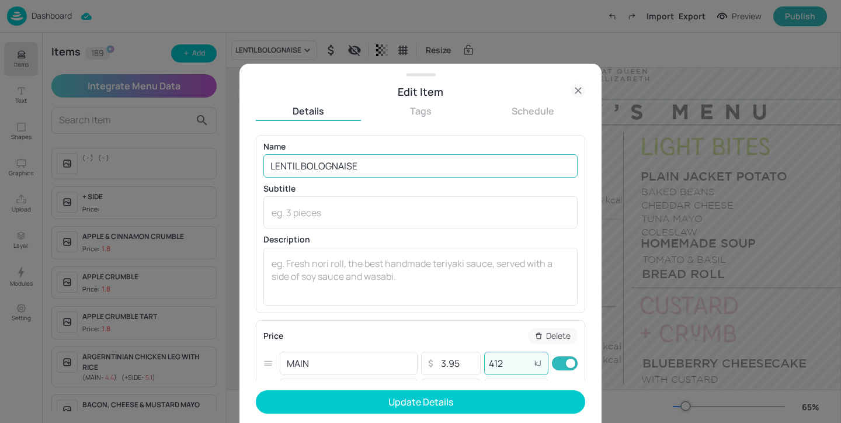
type input "412"
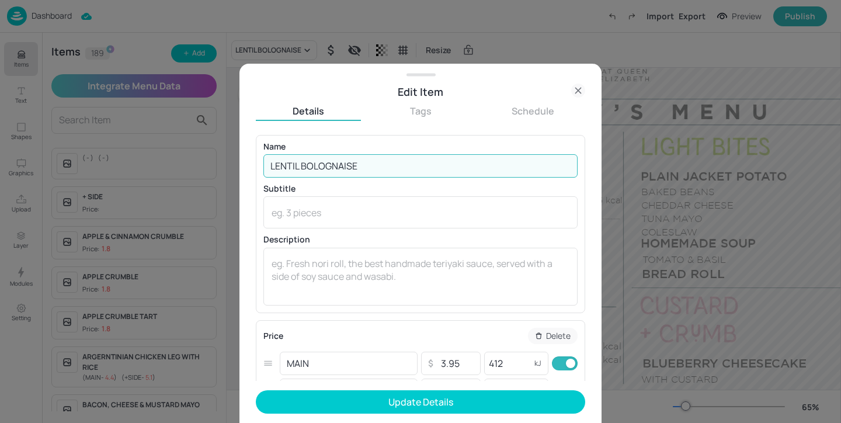
click at [347, 165] on input "LENTIL BOLOGNAISE" at bounding box center [421, 165] width 314 height 23
click at [369, 163] on input "LENTIL BOLOGNASE" at bounding box center [421, 165] width 314 height 23
click at [341, 169] on input "LENTIL BOLOGNASE" at bounding box center [421, 165] width 314 height 23
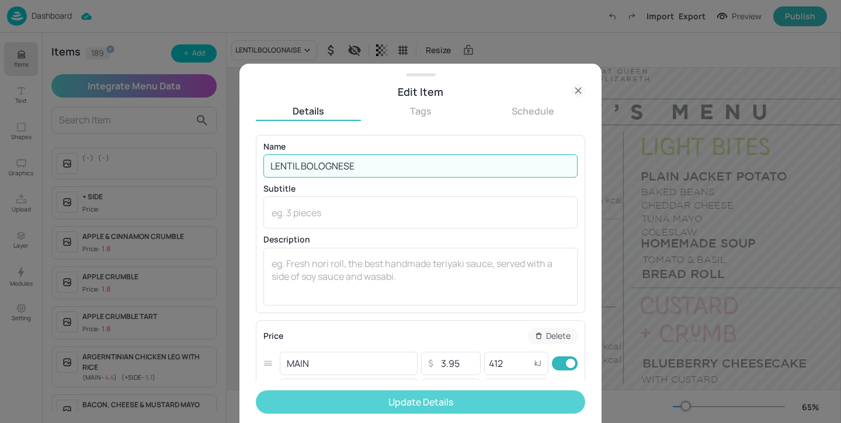
type input "LENTIL BOLOGNESE"
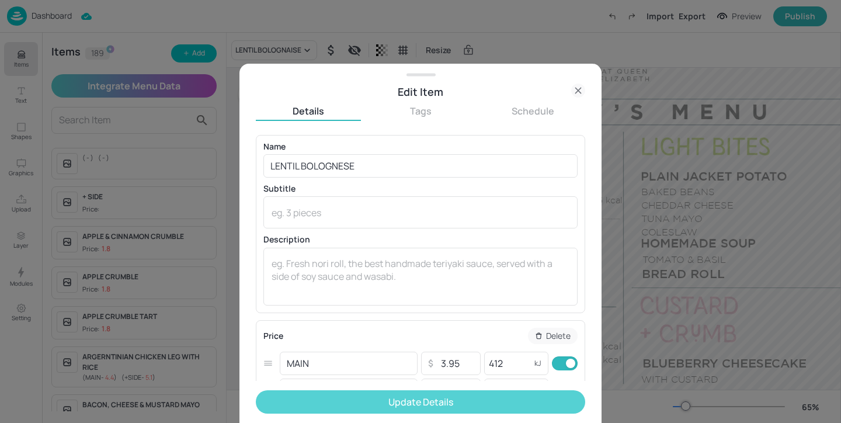
click at [420, 398] on button "Update Details" at bounding box center [421, 401] width 330 height 23
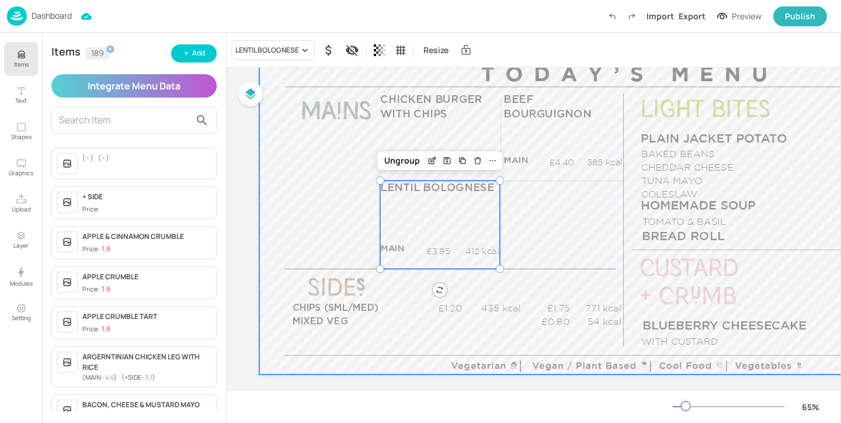
scroll to position [159, 0]
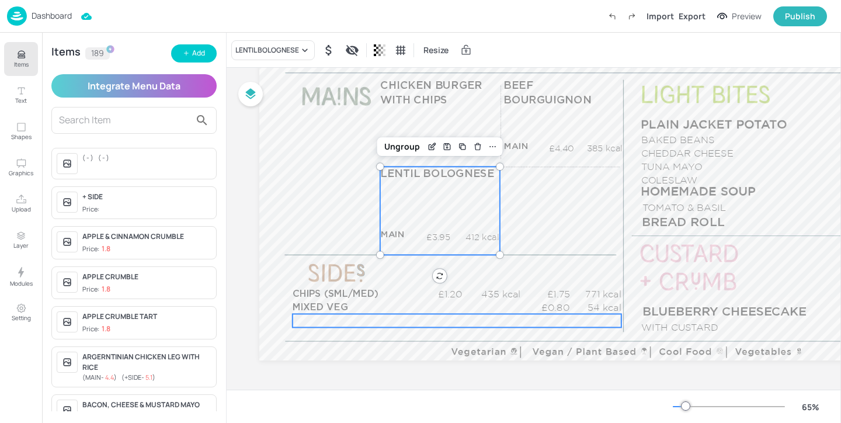
click at [316, 320] on div "£0.00 kcal" at bounding box center [457, 320] width 329 height 13
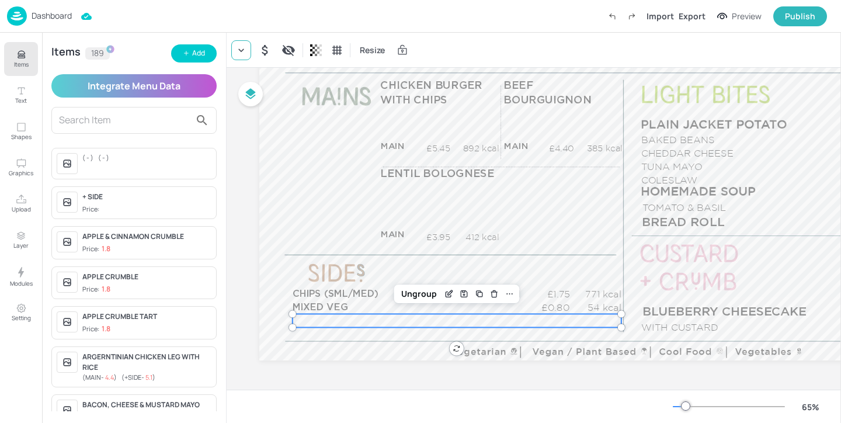
click at [241, 50] on icon at bounding box center [240, 49] width 5 height 3
